Goal: Task Accomplishment & Management: Manage account settings

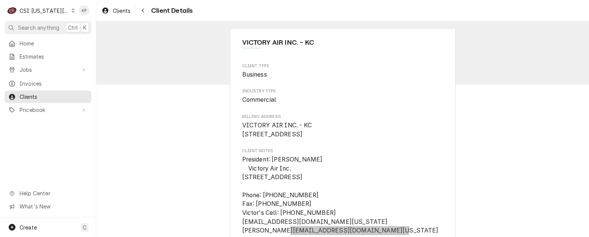
scroll to position [75, 0]
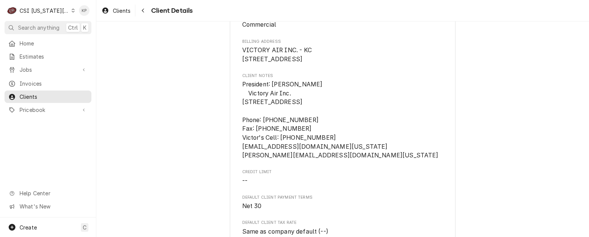
click at [71, 12] on icon "Dynamic Content Wrapper" at bounding box center [72, 11] width 3 height 4
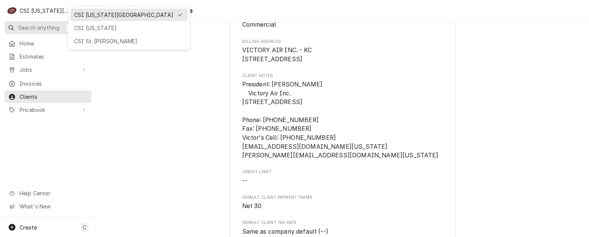
click at [87, 30] on div "CSI [US_STATE]" at bounding box center [129, 28] width 110 height 8
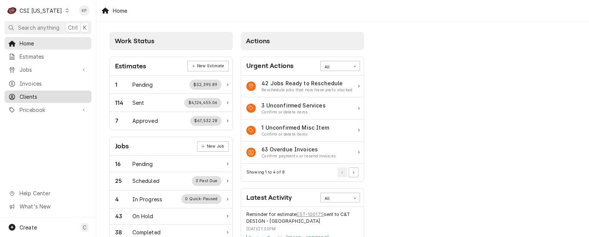
click at [30, 93] on span "Clients" at bounding box center [54, 97] width 68 height 8
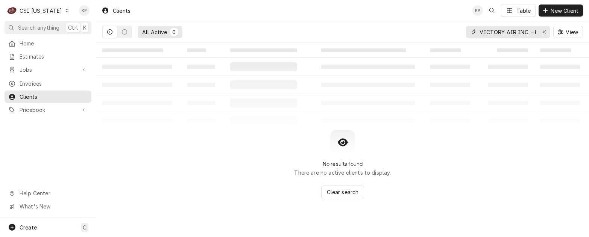
click at [544, 32] on icon "Erase input" at bounding box center [544, 31] width 4 height 5
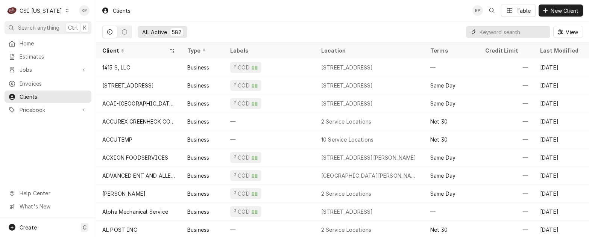
paste input "COMMONWEALTH CRAFT AND ICE"
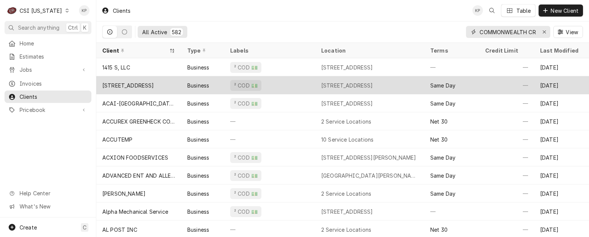
scroll to position [0, 35]
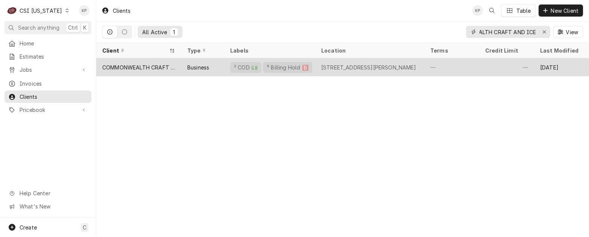
type input "COMMONWEALTH CRAFT AND ICE"
click at [157, 64] on div "COMMONWEALTH CRAFT AND ICE" at bounding box center [138, 68] width 73 height 8
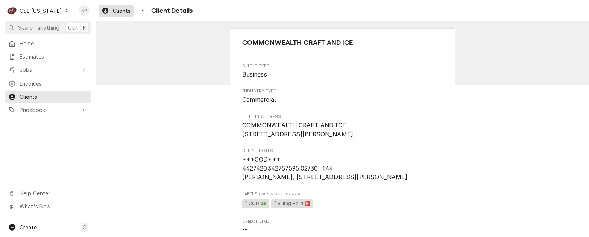
click at [118, 11] on span "Clients" at bounding box center [122, 11] width 18 height 8
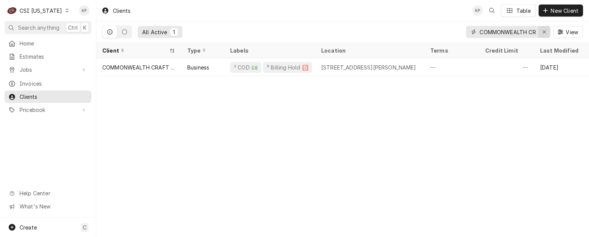
click at [542, 32] on icon "Erase input" at bounding box center [544, 31] width 4 height 5
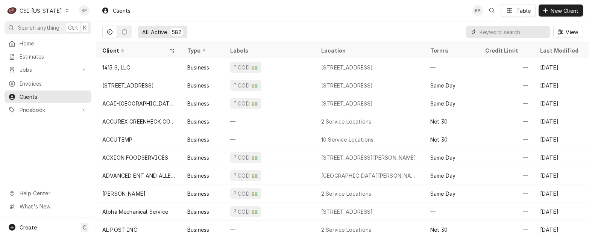
paste input "PFS BRANDS"
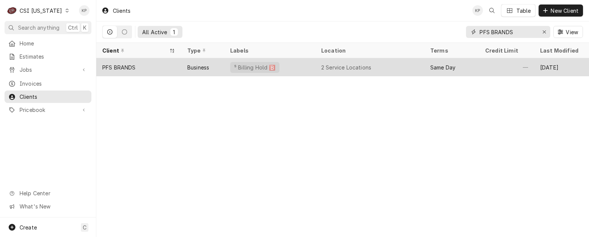
type input "PFS BRANDS"
click at [126, 67] on div "PFS BRANDS" at bounding box center [118, 68] width 33 height 8
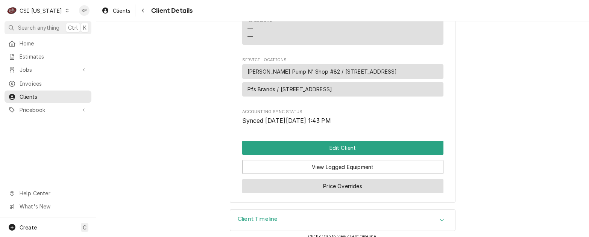
scroll to position [411, 0]
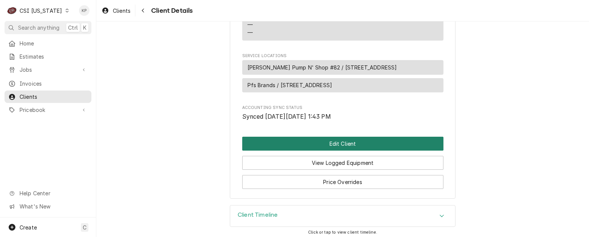
click at [319, 145] on button "Edit Client" at bounding box center [342, 144] width 201 height 14
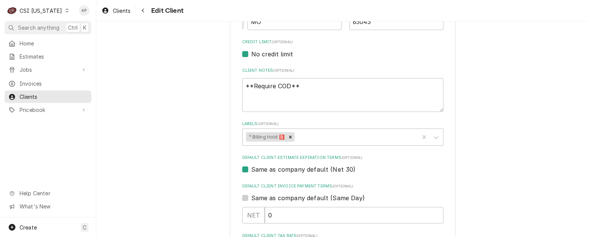
scroll to position [338, 0]
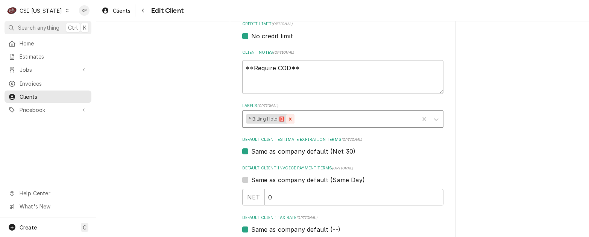
click at [289, 120] on icon "Remove ⁵ Billing Hold 🅱️" at bounding box center [290, 119] width 5 height 5
click at [432, 118] on icon "Labels" at bounding box center [436, 120] width 8 height 8
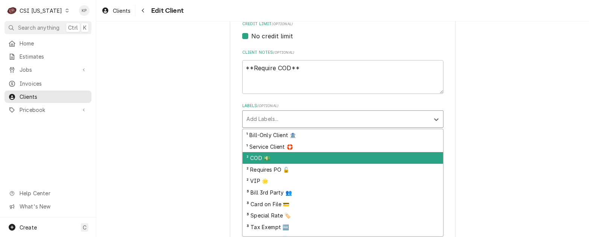
click at [262, 157] on div "² COD 💵" at bounding box center [342, 158] width 200 height 12
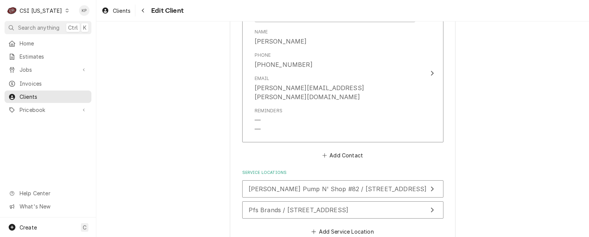
scroll to position [742, 0]
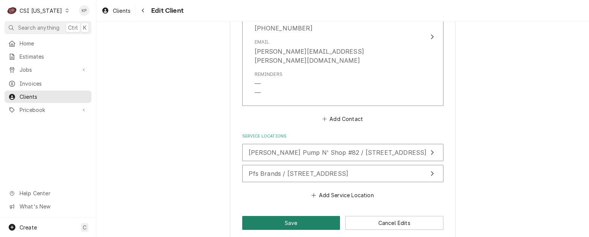
click at [302, 216] on button "Save" at bounding box center [291, 223] width 98 height 14
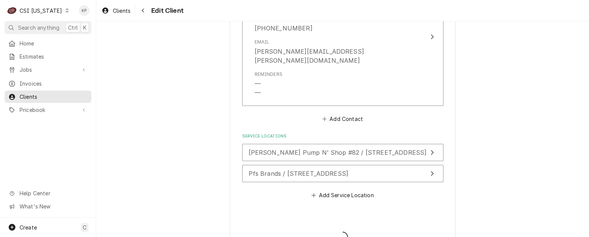
type textarea "x"
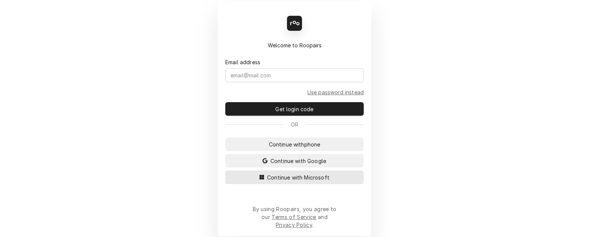
click at [279, 184] on button "Continue with Microsoft" at bounding box center [294, 178] width 138 height 14
click at [274, 182] on span "Continue with Microsoft" at bounding box center [297, 178] width 65 height 8
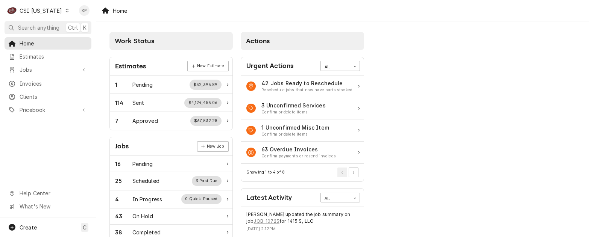
click at [65, 11] on icon "Dynamic Content Wrapper" at bounding box center [66, 11] width 3 height 4
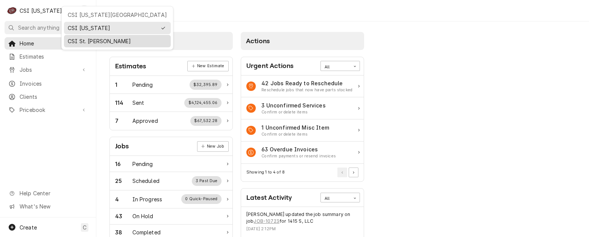
click at [76, 41] on div "CSI St. [PERSON_NAME]" at bounding box center [117, 41] width 99 height 8
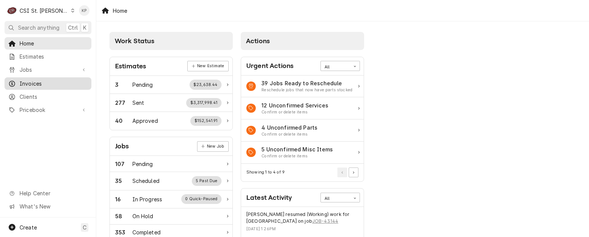
click at [35, 83] on span "Invoices" at bounding box center [54, 84] width 68 height 8
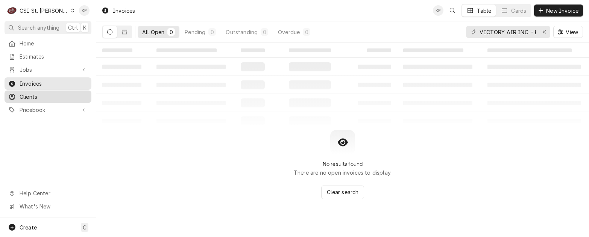
click at [32, 93] on span "Clients" at bounding box center [54, 97] width 68 height 8
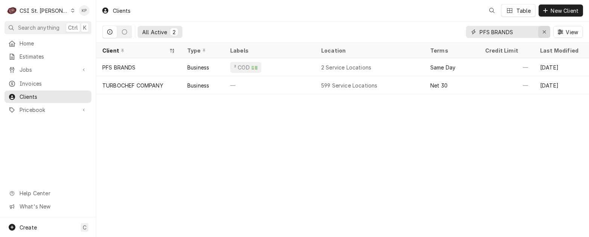
click at [546, 32] on div "Erase input" at bounding box center [544, 32] width 8 height 8
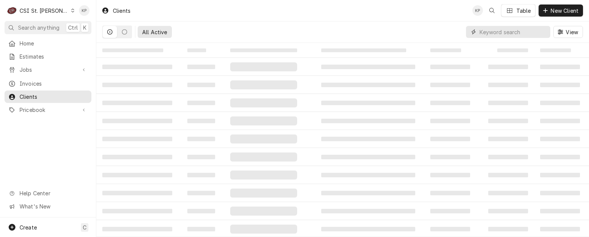
click at [498, 30] on input "Dynamic Content Wrapper" at bounding box center [512, 32] width 67 height 12
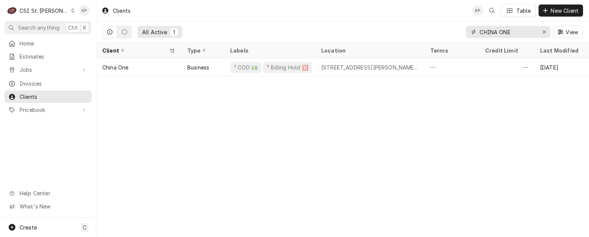
type input "CHINA ONE"
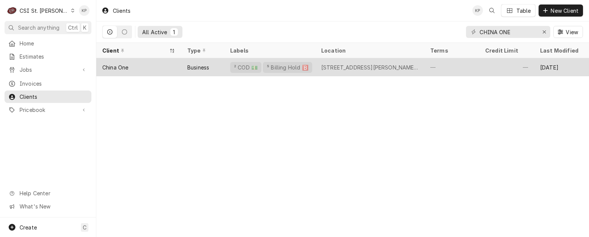
click at [118, 67] on div "China One" at bounding box center [115, 68] width 26 height 8
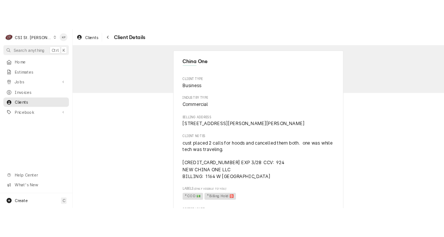
scroll to position [75, 0]
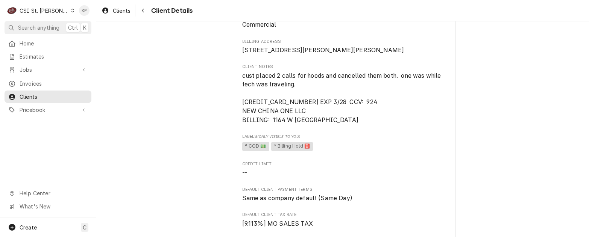
drag, startPoint x: 322, startPoint y: 129, endPoint x: 323, endPoint y: 134, distance: 4.6
click at [323, 125] on span "cust placed 2 calls for hoods and cancelled them both. one was while tech was t…" at bounding box center [342, 97] width 201 height 53
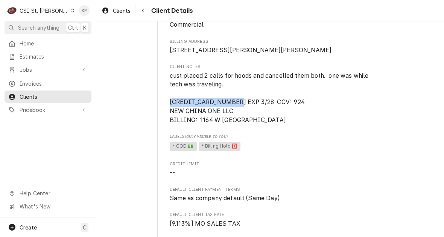
drag, startPoint x: 167, startPoint y: 109, endPoint x: 224, endPoint y: 109, distance: 57.9
click at [224, 109] on span "cust placed 2 calls for hoods and cancelled them both. one was while tech was t…" at bounding box center [270, 98] width 200 height 52
drag, startPoint x: 223, startPoint y: 109, endPoint x: 227, endPoint y: 100, distance: 9.6
click at [224, 96] on span "cust placed 2 calls for hoods and cancelled them both. one was while tech was t…" at bounding box center [270, 98] width 200 height 52
drag, startPoint x: 226, startPoint y: 111, endPoint x: 165, endPoint y: 112, distance: 60.2
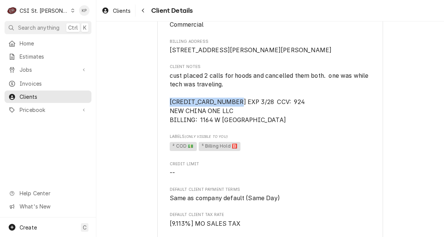
click at [165, 112] on div "China One Client Type Business Industry Type Commercial Billing Address 1164 W …" at bounding box center [270, 215] width 226 height 524
drag, startPoint x: 165, startPoint y: 112, endPoint x: 170, endPoint y: 112, distance: 4.9
copy span "4135 7460 0153 1423"
drag, startPoint x: 291, startPoint y: 122, endPoint x: 267, endPoint y: 127, distance: 25.3
click at [291, 122] on span "cust placed 2 calls for hoods and cancelled them both. one was while tech was t…" at bounding box center [270, 97] width 201 height 53
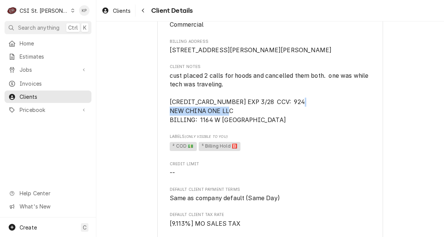
drag, startPoint x: 167, startPoint y: 119, endPoint x: 231, endPoint y: 119, distance: 64.3
click at [231, 119] on span "cust placed 2 calls for hoods and cancelled them both. one was while tech was t…" at bounding box center [270, 97] width 201 height 53
drag, startPoint x: 231, startPoint y: 119, endPoint x: 222, endPoint y: 120, distance: 9.1
copy span "NEW CHINA ONE LLC"
click at [279, 140] on span "Labels (Only Visible to You)" at bounding box center [270, 137] width 201 height 6
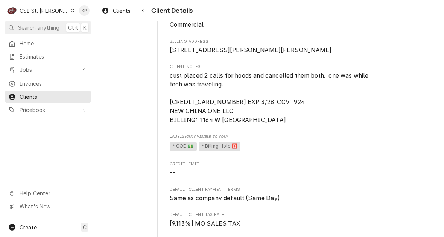
click at [275, 152] on span "² COD 💵 ⁵ Billing Hold 🅱️" at bounding box center [270, 146] width 201 height 11
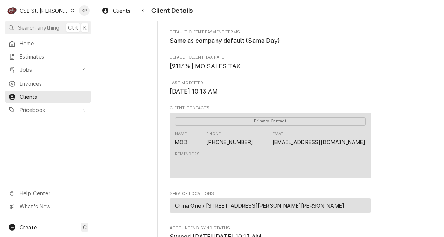
scroll to position [301, 0]
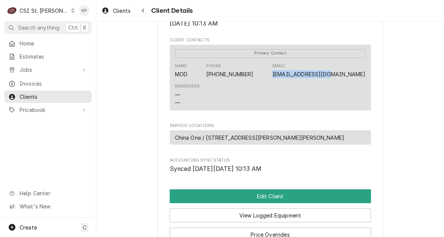
drag, startPoint x: 362, startPoint y: 85, endPoint x: 293, endPoint y: 84, distance: 69.6
click at [293, 84] on div "Primary Contact Name MOD Phone (636) 937-8828 Email NEWXIAO8@GMAIL.COM Reminder…" at bounding box center [270, 78] width 201 height 66
drag, startPoint x: 293, startPoint y: 84, endPoint x: 304, endPoint y: 85, distance: 10.9
copy link "NEWXIAO8@GMAIL.COM"
drag, startPoint x: 325, startPoint y: 108, endPoint x: 331, endPoint y: 109, distance: 5.7
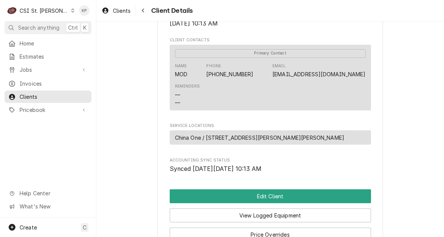
click at [331, 109] on div "Reminders — —" at bounding box center [270, 95] width 191 height 28
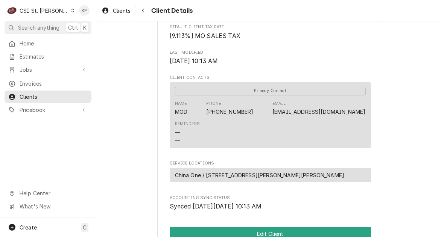
scroll to position [366, 0]
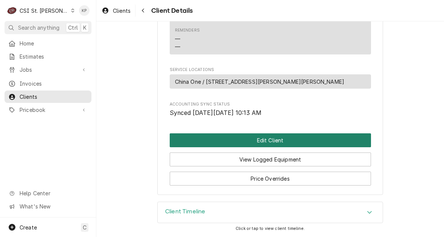
click at [279, 141] on button "Edit Client" at bounding box center [270, 140] width 201 height 14
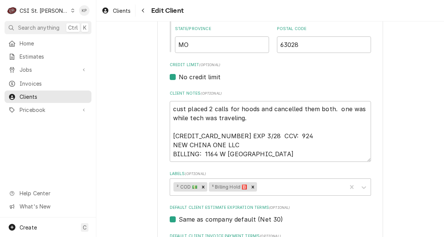
scroll to position [301, 0]
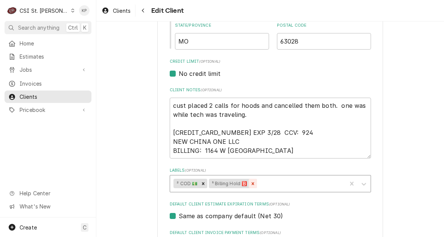
click at [250, 182] on icon "Remove ⁵ Billing Hold 🅱️" at bounding box center [252, 183] width 5 height 5
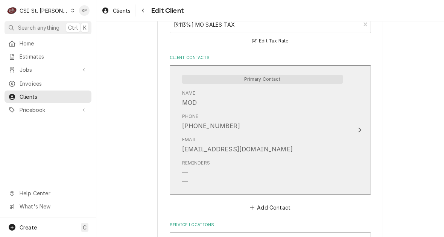
scroll to position [641, 0]
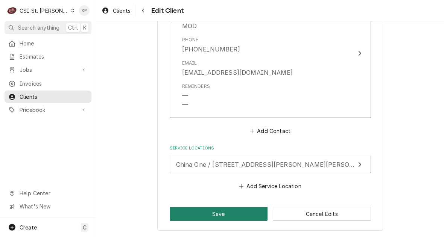
click at [241, 215] on button "Save" at bounding box center [219, 214] width 98 height 14
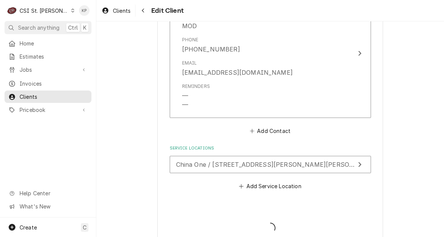
type textarea "x"
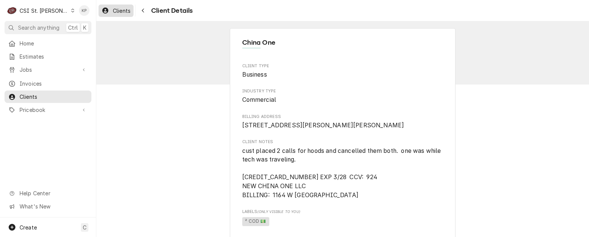
click at [126, 11] on span "Clients" at bounding box center [122, 11] width 18 height 8
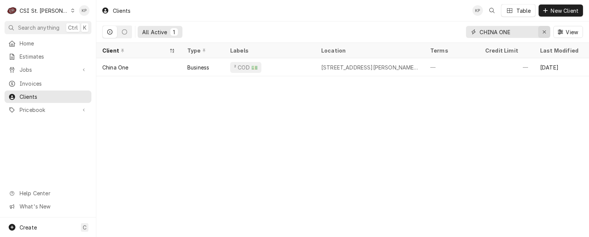
click at [544, 33] on icon "Erase input" at bounding box center [543, 31] width 3 height 3
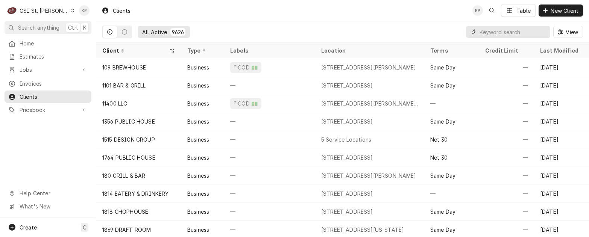
paste input "Culvers [PERSON_NAME]"
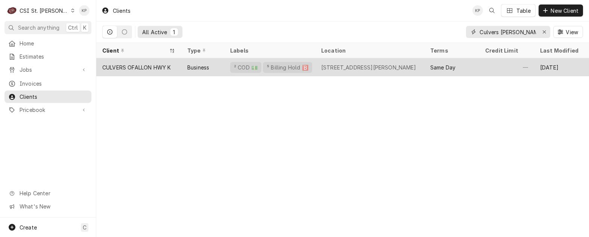
type input "Culvers [PERSON_NAME]"
click at [150, 68] on div "CULVERS OFALLON HWY K" at bounding box center [136, 68] width 68 height 8
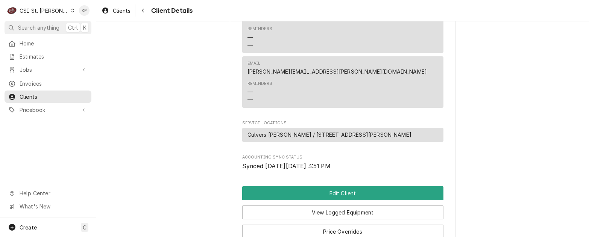
scroll to position [414, 0]
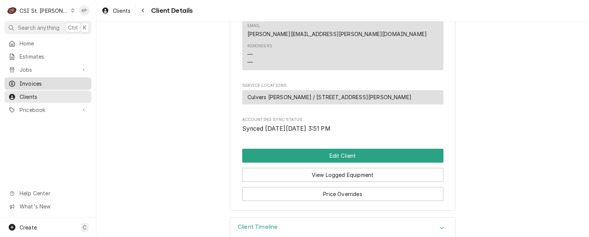
click at [21, 82] on span "Invoices" at bounding box center [54, 84] width 68 height 8
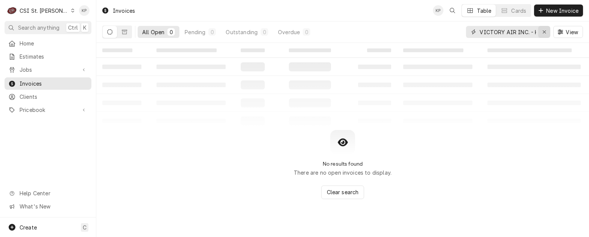
click at [542, 30] on icon "Erase input" at bounding box center [544, 31] width 4 height 5
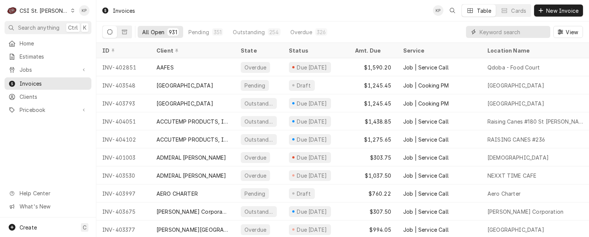
click at [509, 33] on input "Dynamic Content Wrapper" at bounding box center [512, 32] width 67 height 12
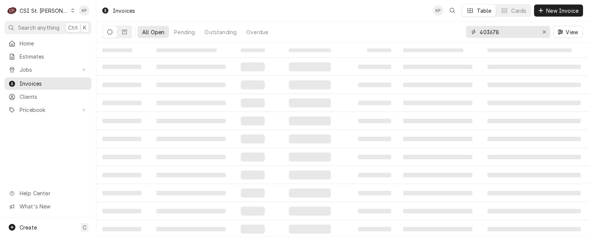
type input "403678"
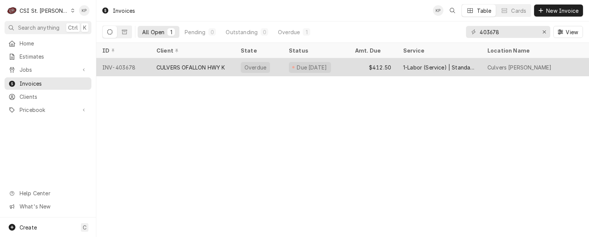
click at [192, 67] on div "CULVERS OFALLON HWY K" at bounding box center [190, 68] width 68 height 8
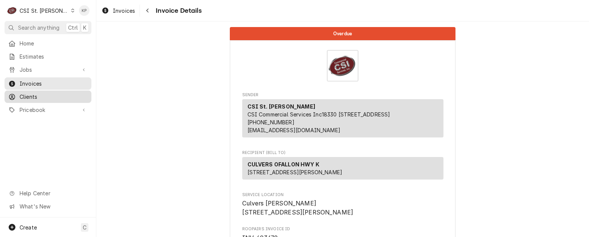
click at [34, 93] on span "Clients" at bounding box center [54, 97] width 68 height 8
